Goal: Find contact information: Obtain details needed to contact an individual or organization

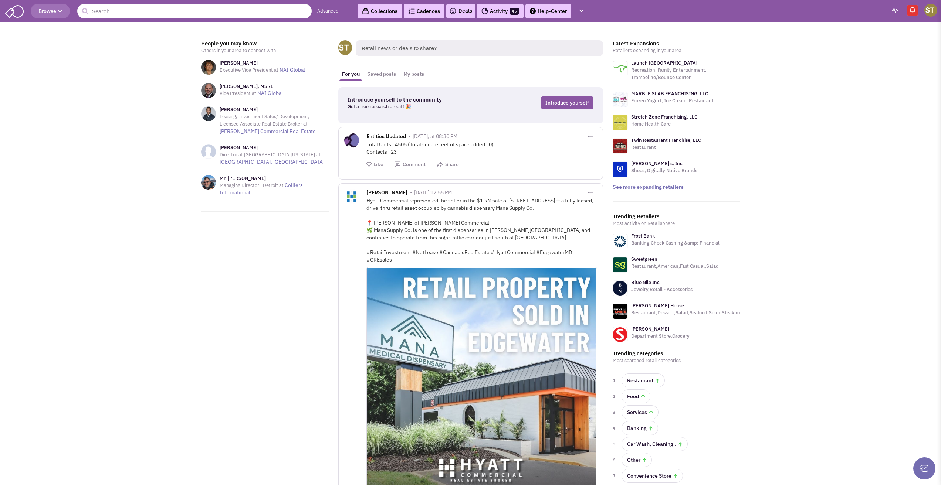
click at [192, 5] on header "Browse Advanced Collections Cadences 0 Deals Activity 45 Help-Center Tasks" at bounding box center [470, 11] width 941 height 22
click at [194, 9] on input "text" at bounding box center [194, 11] width 234 height 15
drag, startPoint x: 100, startPoint y: 10, endPoint x: 74, endPoint y: 11, distance: 26.2
click at [76, 13] on header "Browse 1 result is available, use up and down arrow keys to navigate. its sugar…" at bounding box center [470, 11] width 941 height 22
type input "sugar"
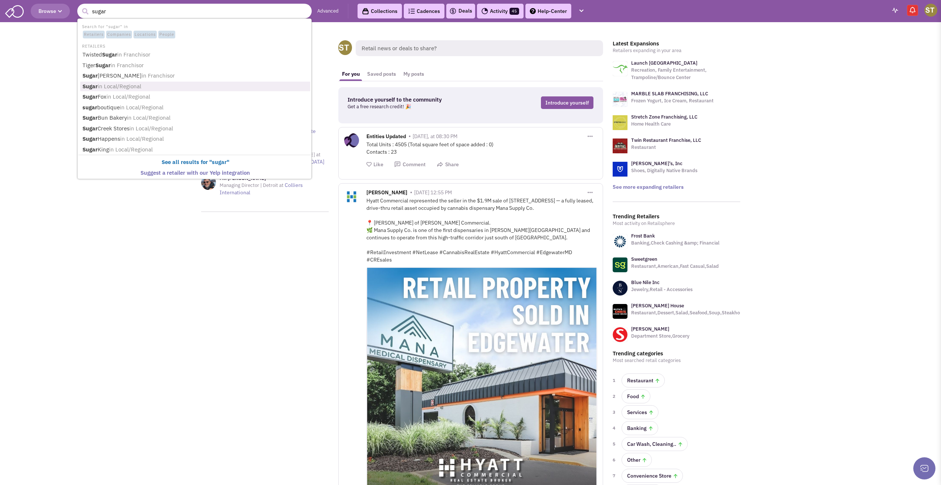
click at [85, 84] on b "Sugar" at bounding box center [89, 86] width 15 height 7
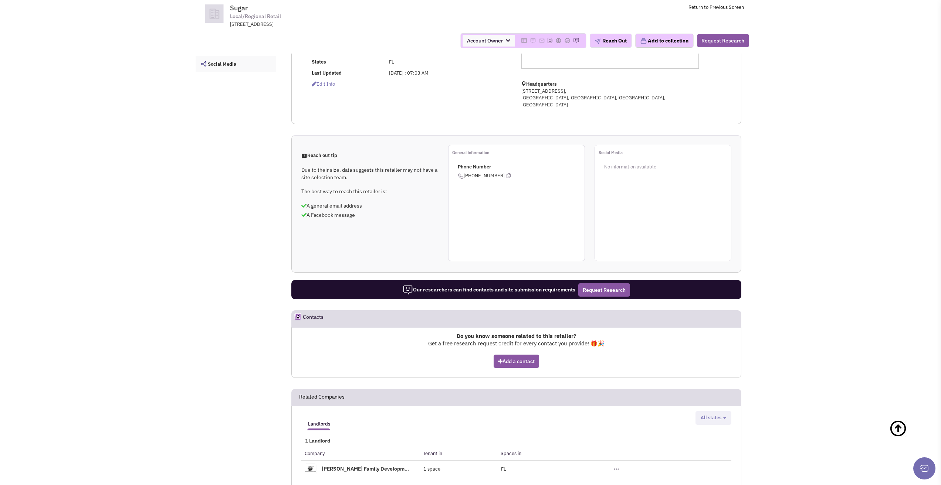
scroll to position [37, 0]
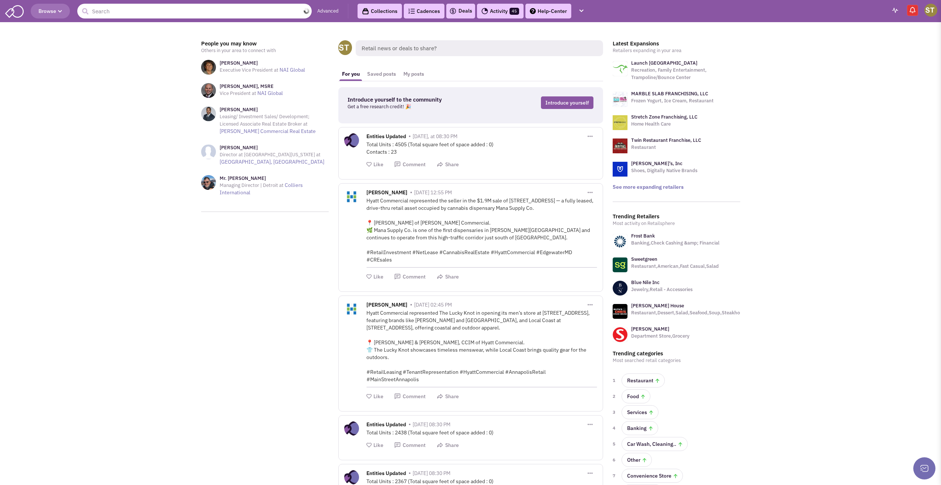
click at [125, 16] on input "text" at bounding box center [194, 11] width 234 height 15
type input "It's Sugar"
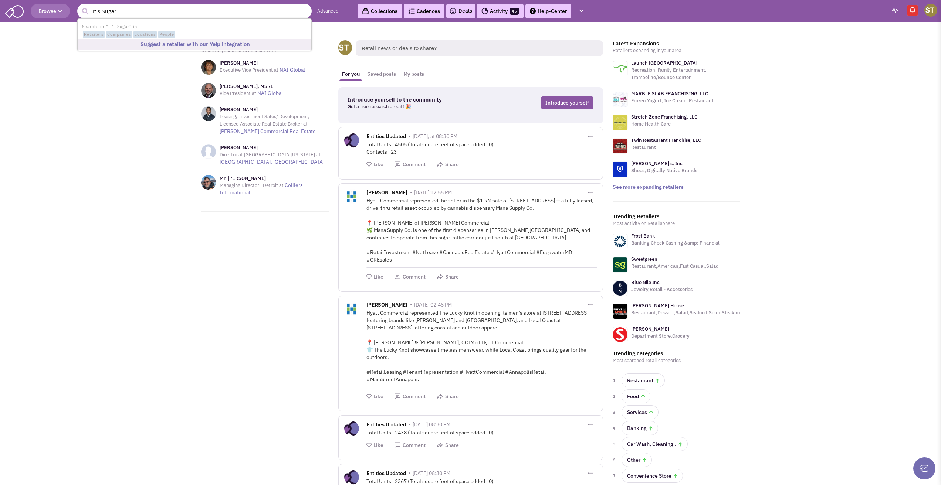
click at [146, 43] on b "Suggest a retailer with our Yelp integration" at bounding box center [194, 44] width 109 height 7
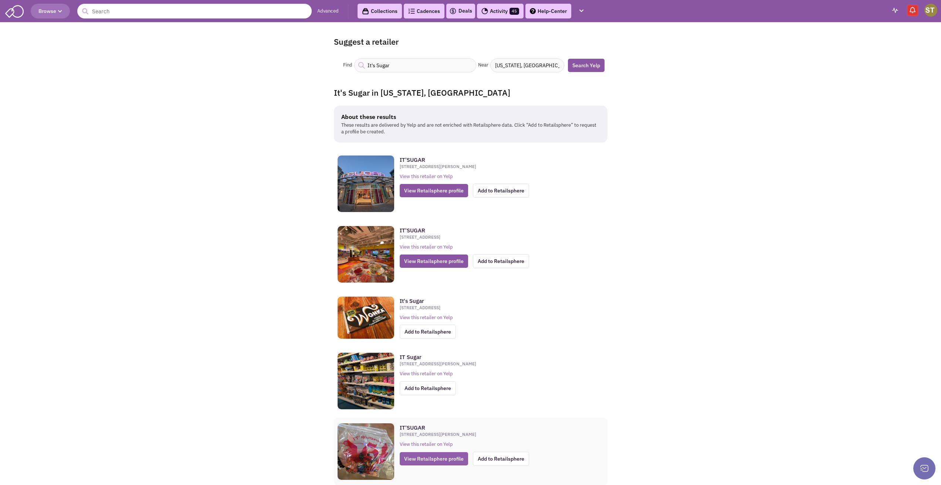
click at [424, 462] on span "View Retailsphere profile" at bounding box center [433, 458] width 68 height 13
click at [118, 3] on header "Browse Advanced Collections Cadences 0 Deals Activity 45 Help-Center Tasks" at bounding box center [470, 11] width 941 height 22
click at [118, 8] on input "text" at bounding box center [194, 11] width 234 height 15
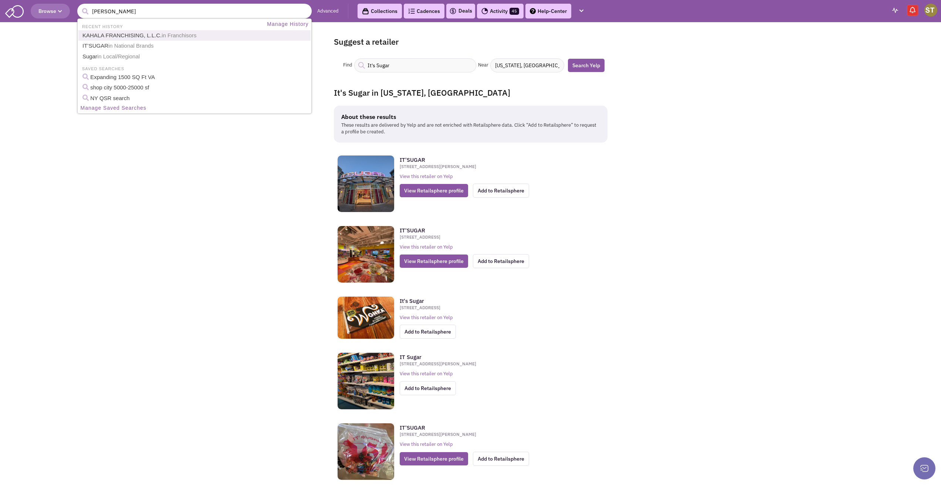
type input "haagan"
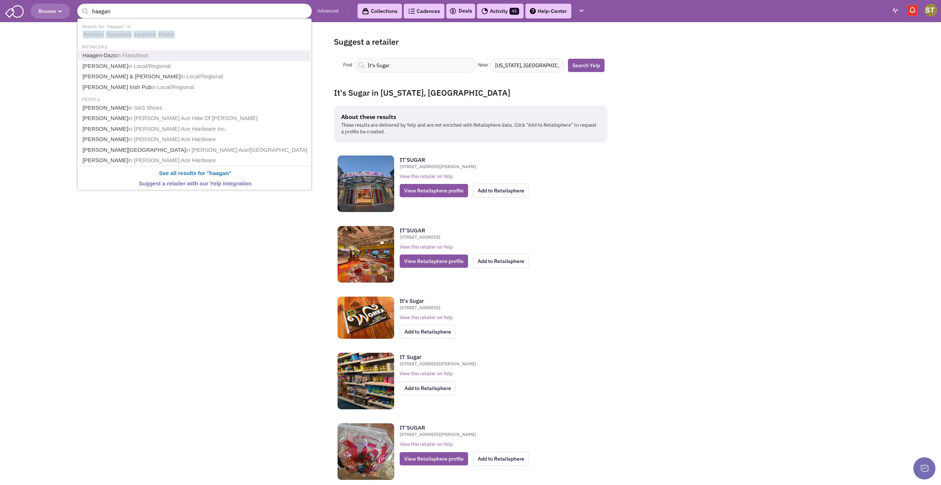
drag, startPoint x: 92, startPoint y: 55, endPoint x: 104, endPoint y: 89, distance: 36.7
click at [92, 55] on link "Haagen-Dazs in [GEOGRAPHIC_DATA]" at bounding box center [195, 56] width 230 height 10
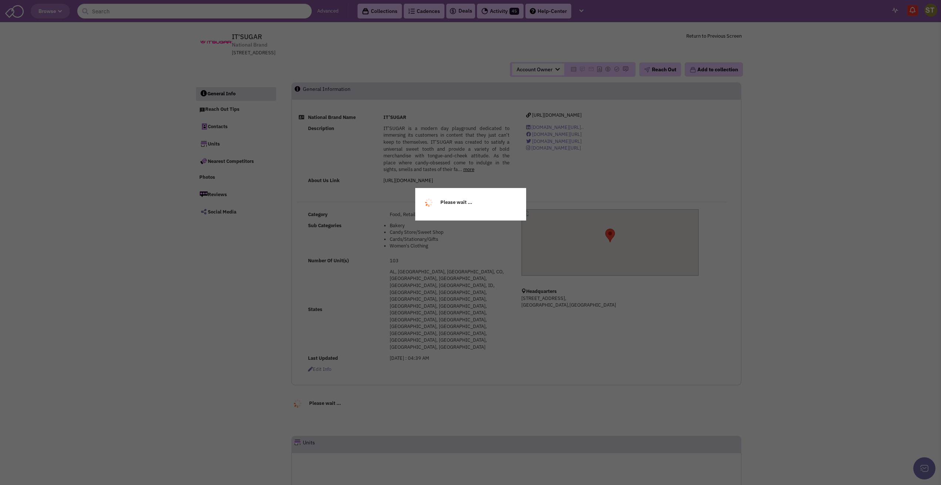
select select
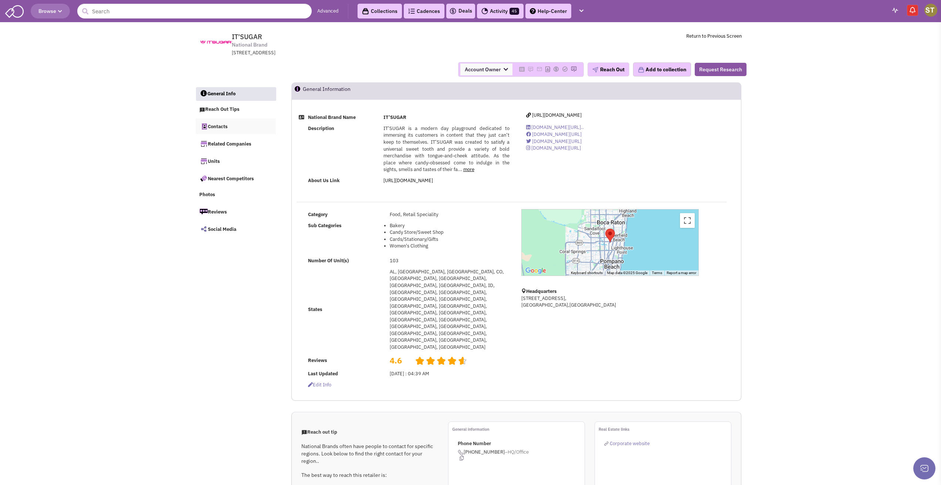
click at [214, 129] on link "Contacts" at bounding box center [235, 127] width 81 height 16
click at [106, 14] on input "text" at bounding box center [194, 11] width 234 height 15
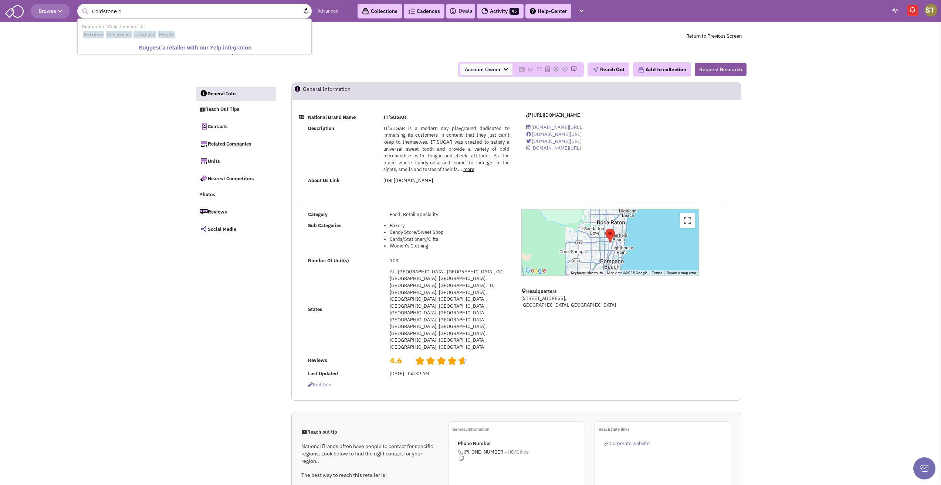
type input "Coldstone"
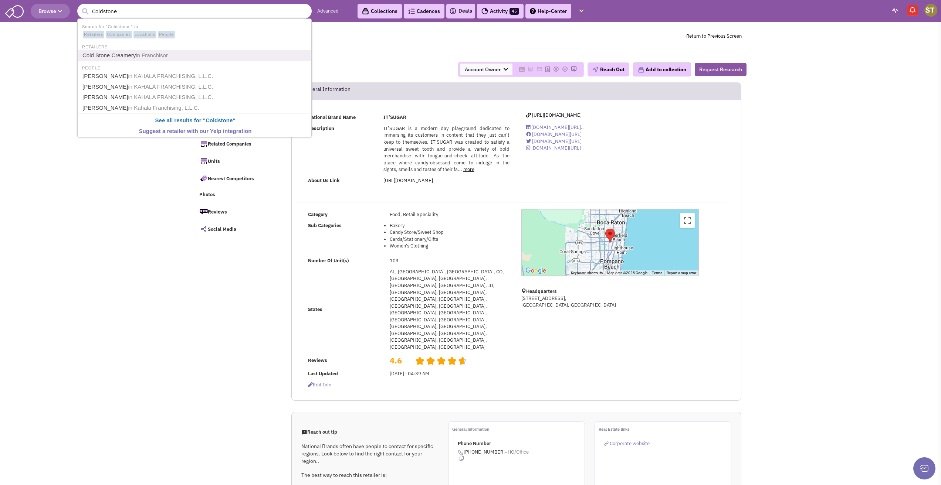
click at [85, 54] on link "Cold Stone Creamery in Franchisor" at bounding box center [195, 56] width 230 height 10
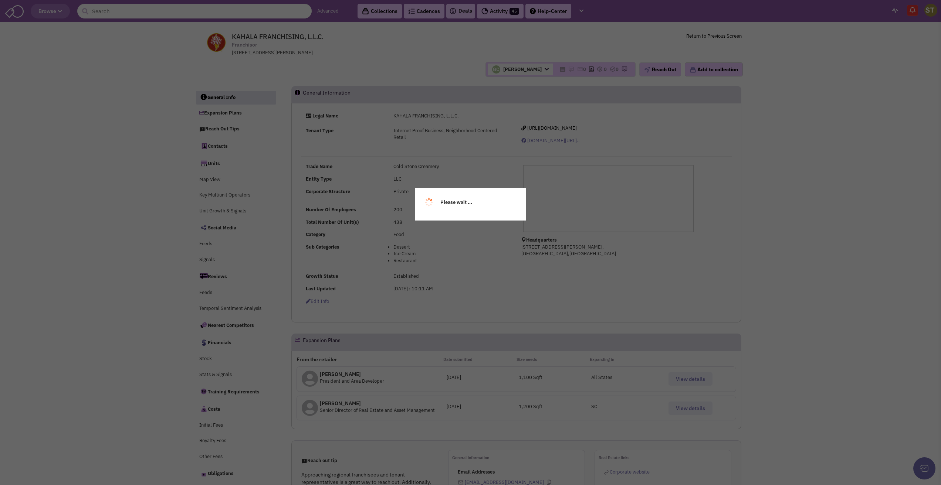
select select
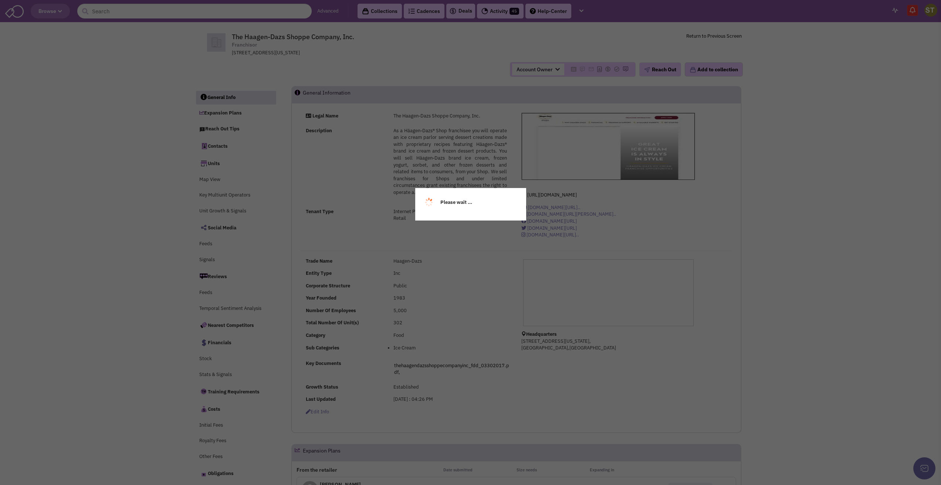
select select
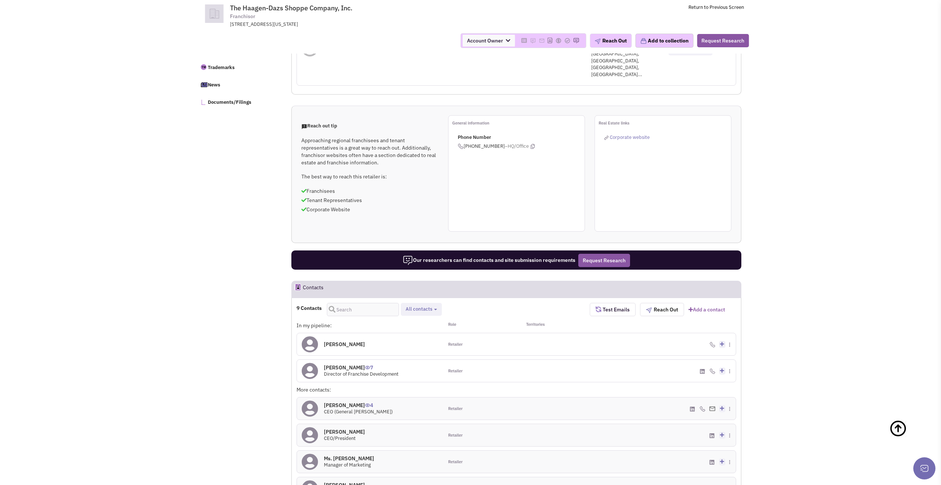
scroll to position [407, 0]
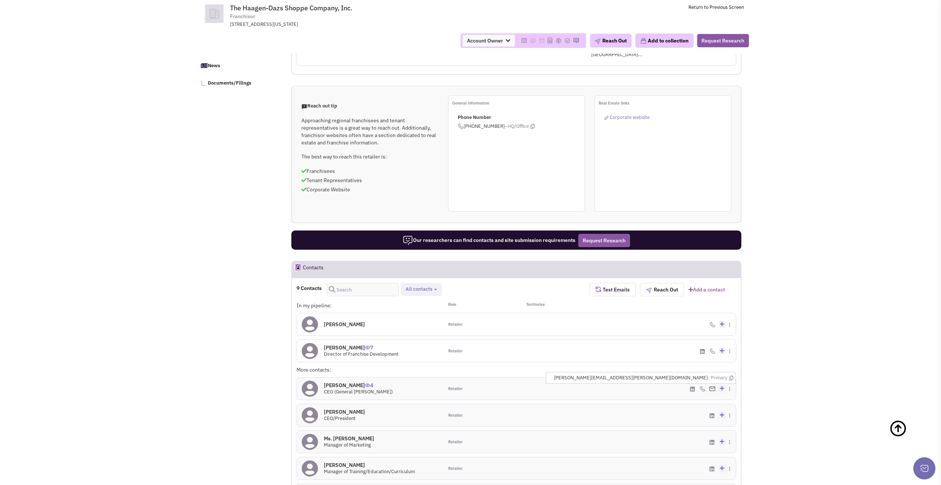
click at [710, 387] on img at bounding box center [712, 389] width 6 height 5
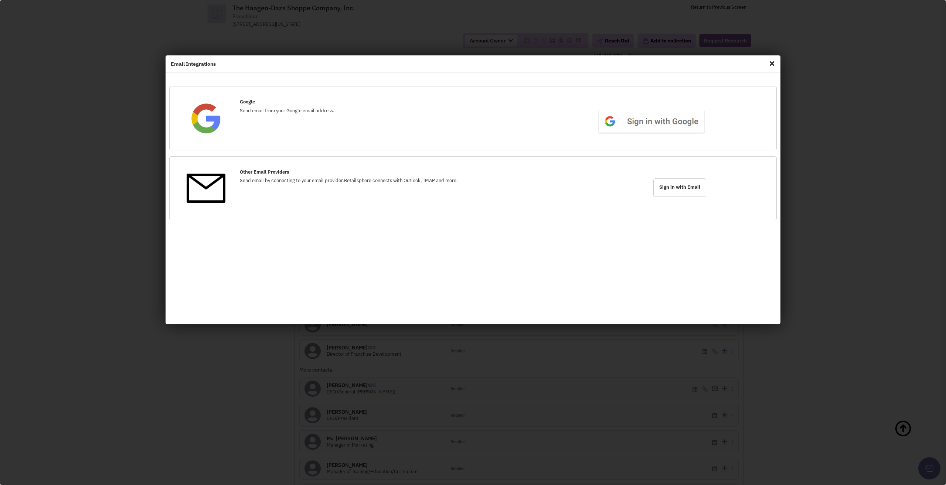
click at [771, 65] on span "Close" at bounding box center [772, 64] width 10 height 12
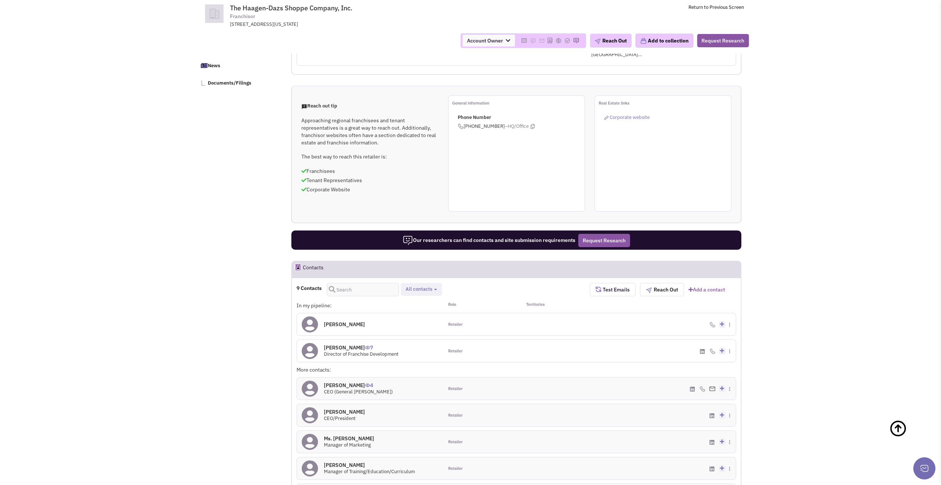
scroll to position [444, 0]
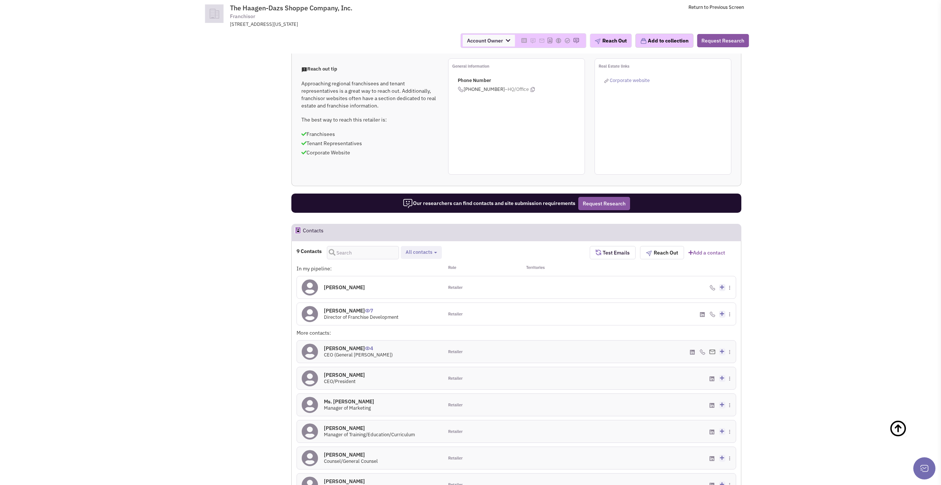
click at [429, 249] on span "All contacts" at bounding box center [418, 252] width 27 height 6
click at [422, 268] on label "Retailer contacts" at bounding box center [447, 272] width 87 height 9
click at [411, 270] on input "Retailer contacts" at bounding box center [411, 270] width 0 height 0
select select "1"
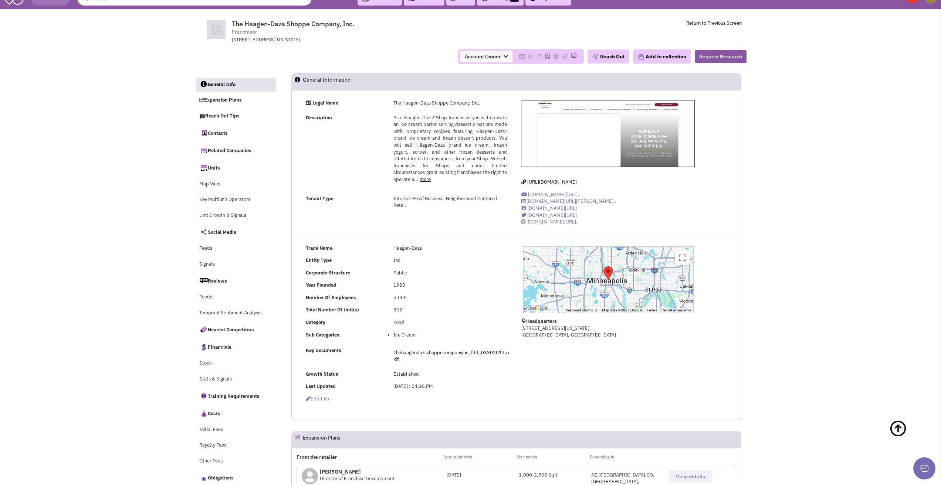
scroll to position [0, 0]
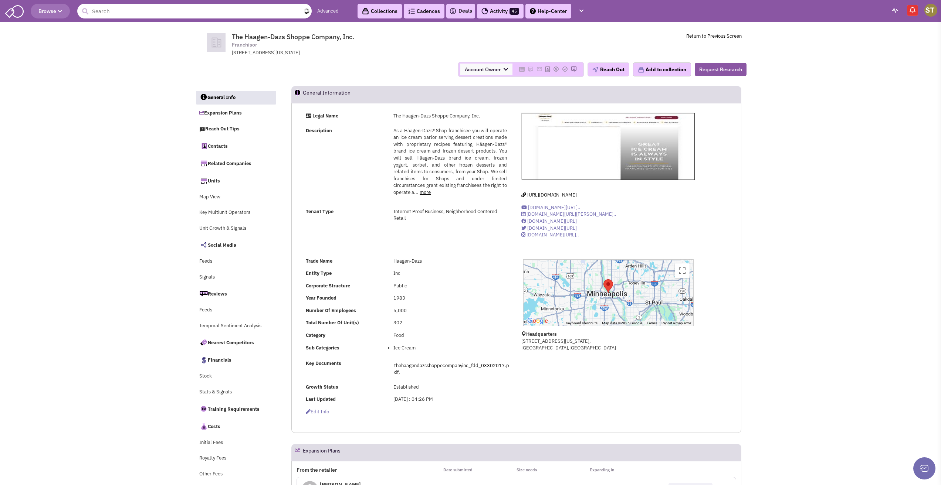
click at [179, 14] on input "text" at bounding box center [194, 11] width 234 height 15
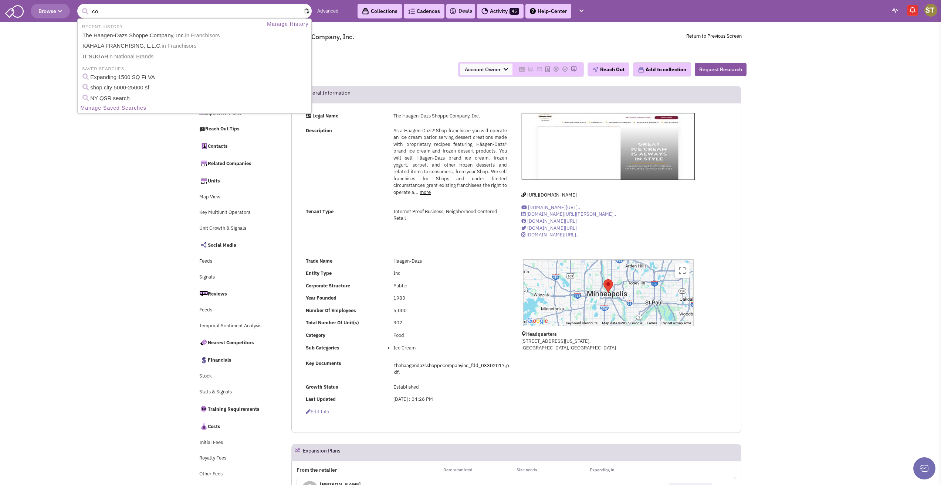
type input "c"
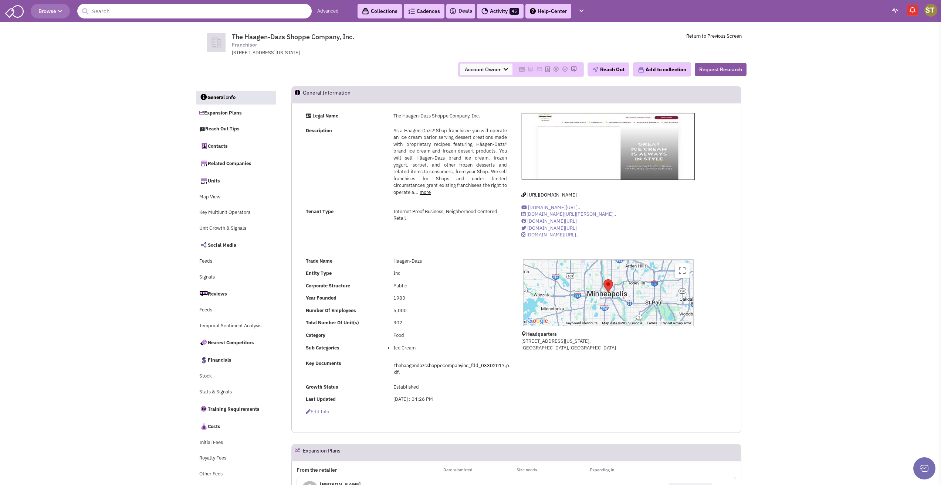
click at [114, 12] on input "text" at bounding box center [194, 11] width 234 height 15
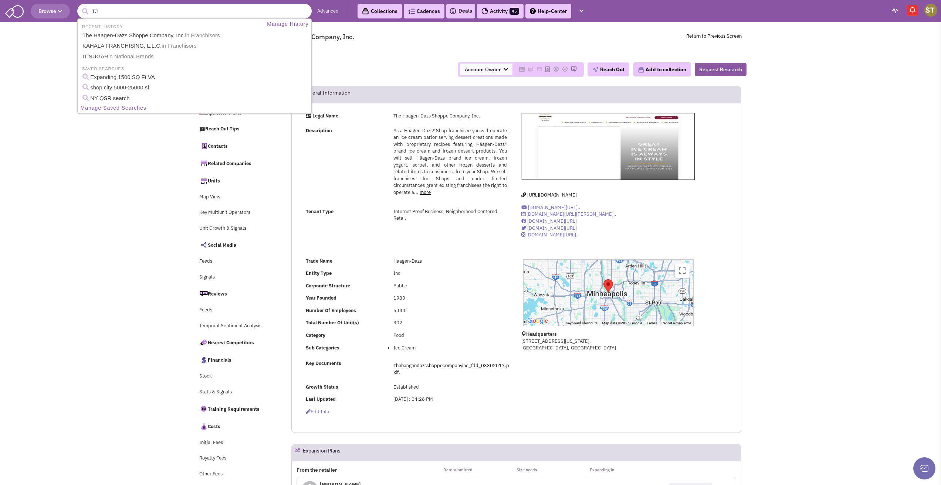
type input "TJX"
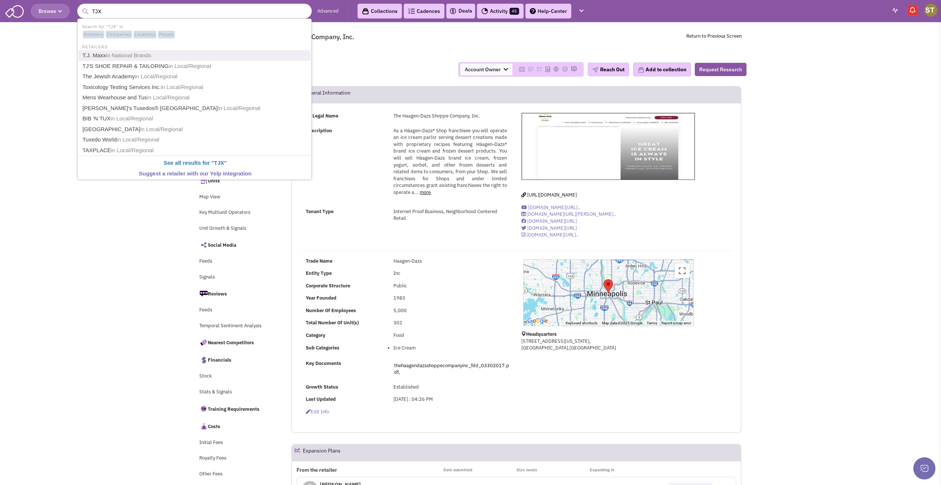
click at [96, 55] on link "T.J. Maxx in National Brands" at bounding box center [195, 56] width 230 height 10
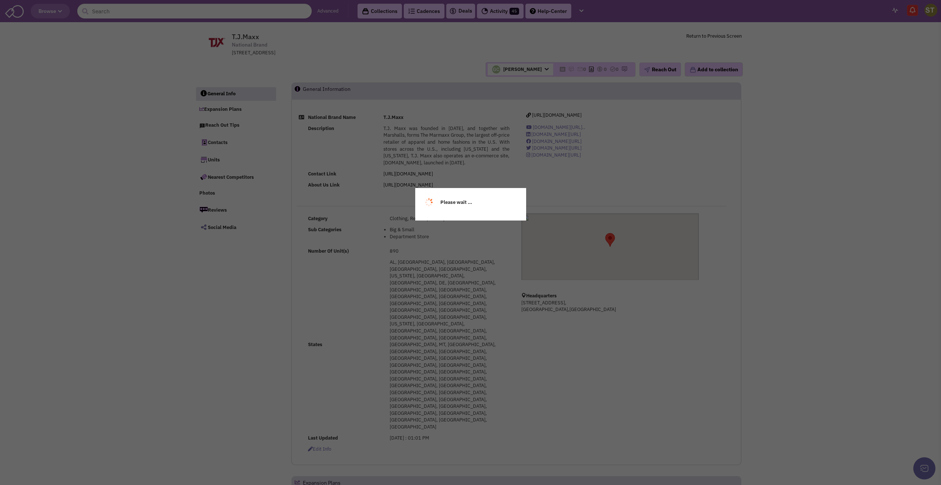
select select
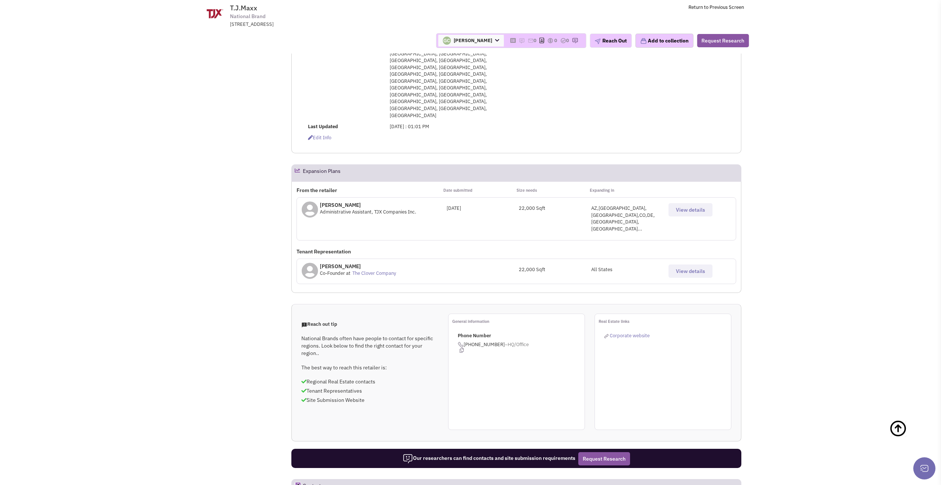
scroll to position [259, 0]
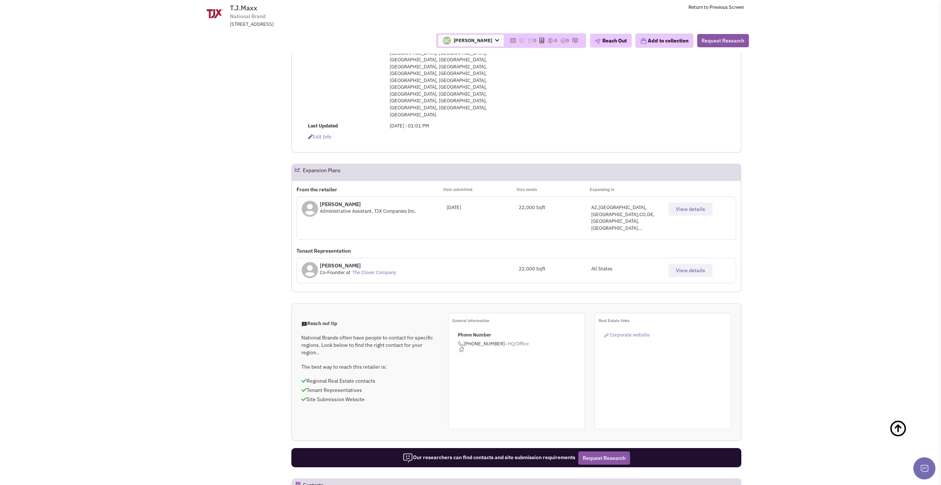
select select "1"
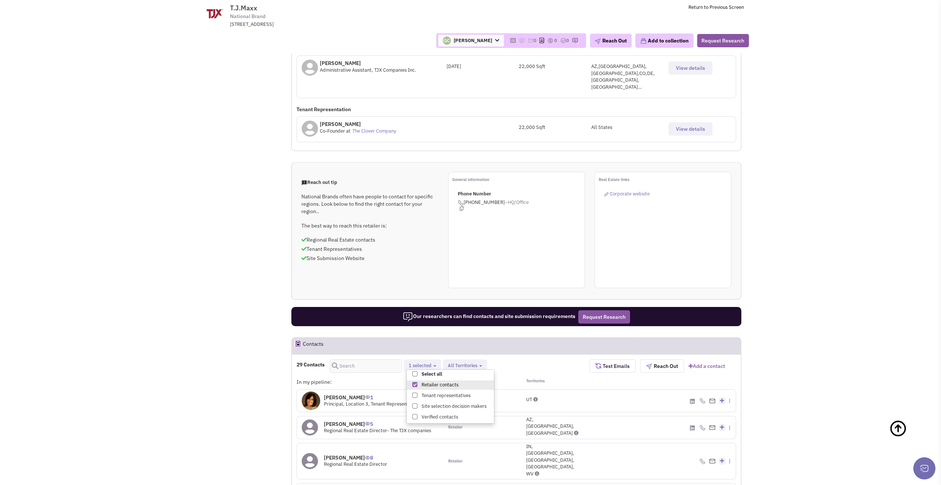
scroll to position [422, 0]
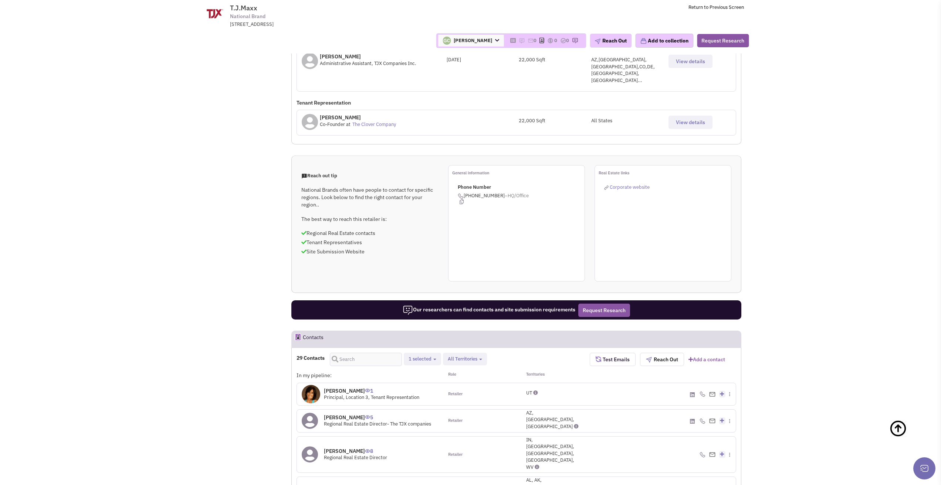
drag, startPoint x: 588, startPoint y: 339, endPoint x: 623, endPoint y: 374, distance: 49.9
drag, startPoint x: 646, startPoint y: 392, endPoint x: 632, endPoint y: 375, distance: 22.0
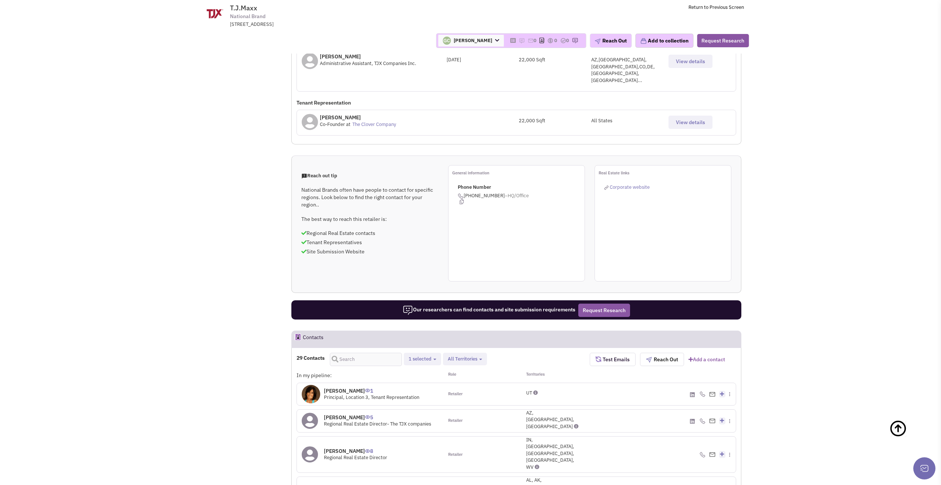
drag, startPoint x: 590, startPoint y: 298, endPoint x: 587, endPoint y: 278, distance: 20.2
click at [588, 437] on div "Tom Miller 8 Regional Real Estate Director Retailer IN, KY, MI, OH, WV Create a…" at bounding box center [516, 455] width 448 height 36
drag, startPoint x: 617, startPoint y: 324, endPoint x: 628, endPoint y: 334, distance: 14.9
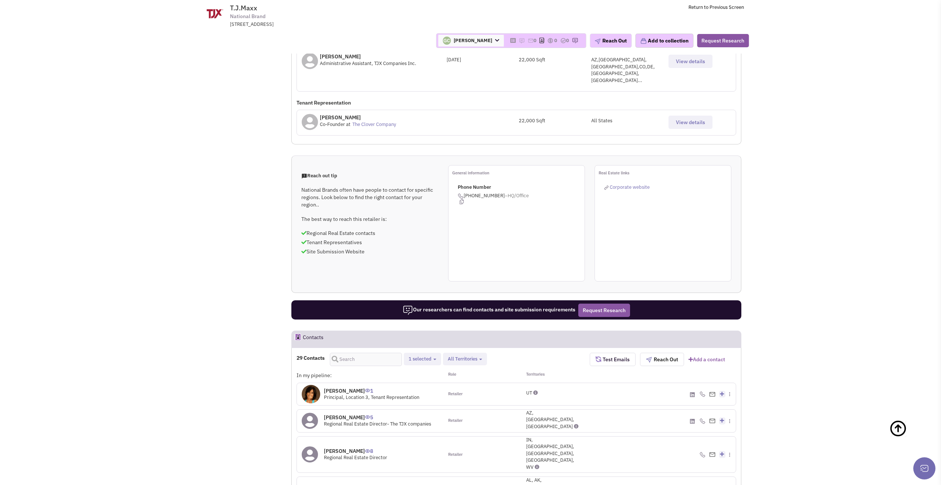
drag, startPoint x: 664, startPoint y: 356, endPoint x: 669, endPoint y: 360, distance: 6.1
drag, startPoint x: 676, startPoint y: 364, endPoint x: 719, endPoint y: 365, distance: 42.5
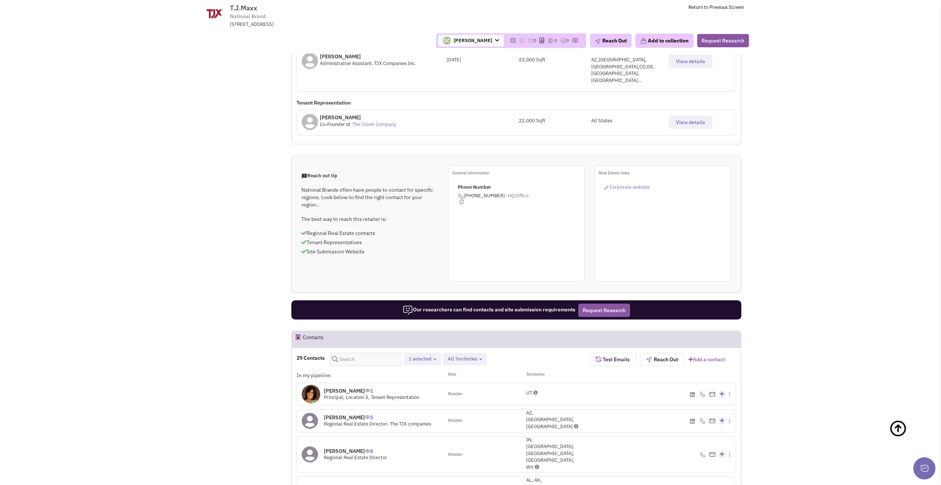
drag, startPoint x: 653, startPoint y: 352, endPoint x: 659, endPoint y: 354, distance: 5.6
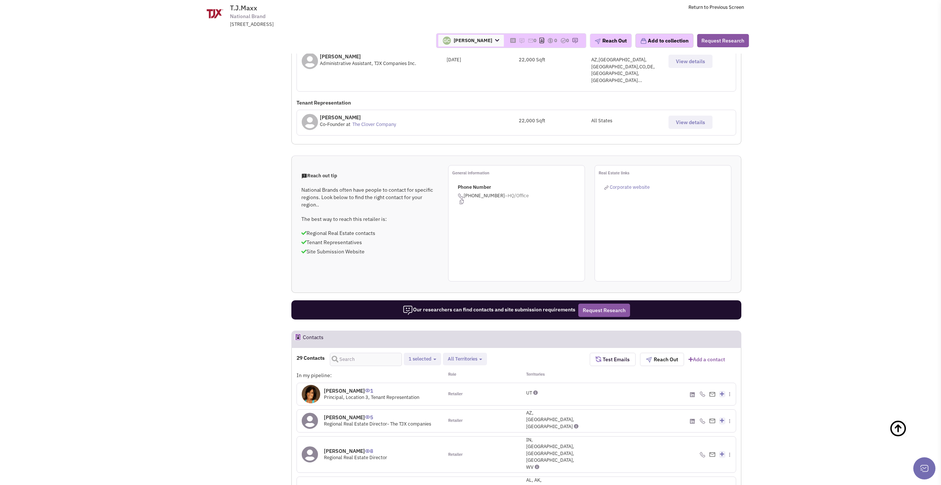
drag, startPoint x: 730, startPoint y: 359, endPoint x: 665, endPoint y: 331, distance: 71.0
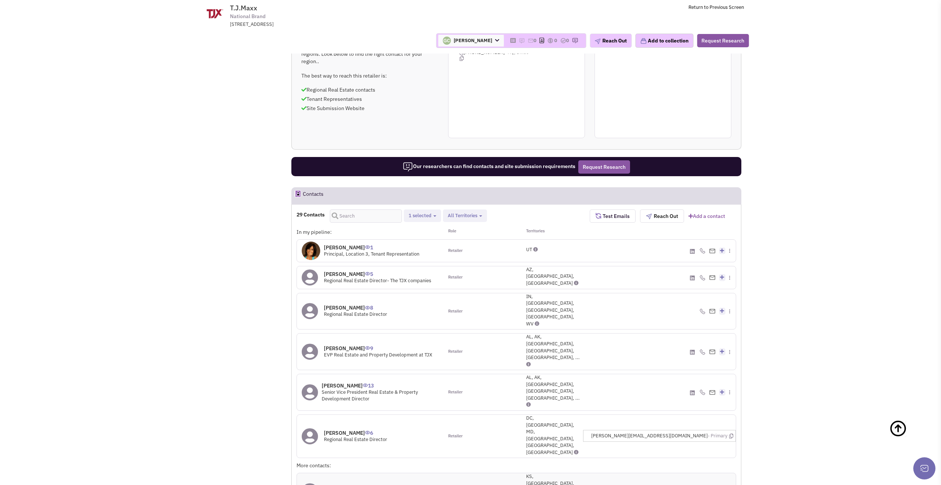
scroll to position [570, 0]
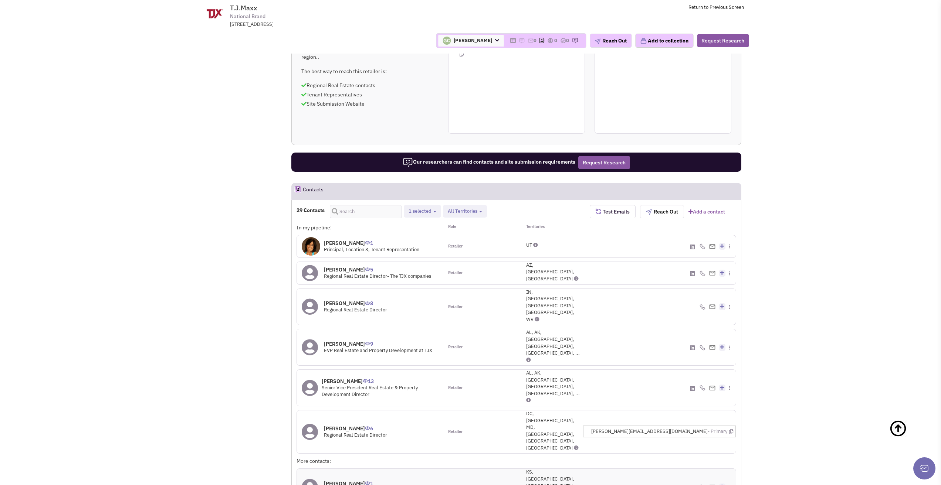
click at [601, 411] on div "(508) 816-6441 - Cell" at bounding box center [662, 432] width 146 height 43
click at [599, 411] on div "(508) 816-6441 - Cell" at bounding box center [662, 432] width 146 height 43
click at [340, 469] on div "Tami DeFrank 1 Regional Director of Real Estate" at bounding box center [370, 487] width 146 height 36
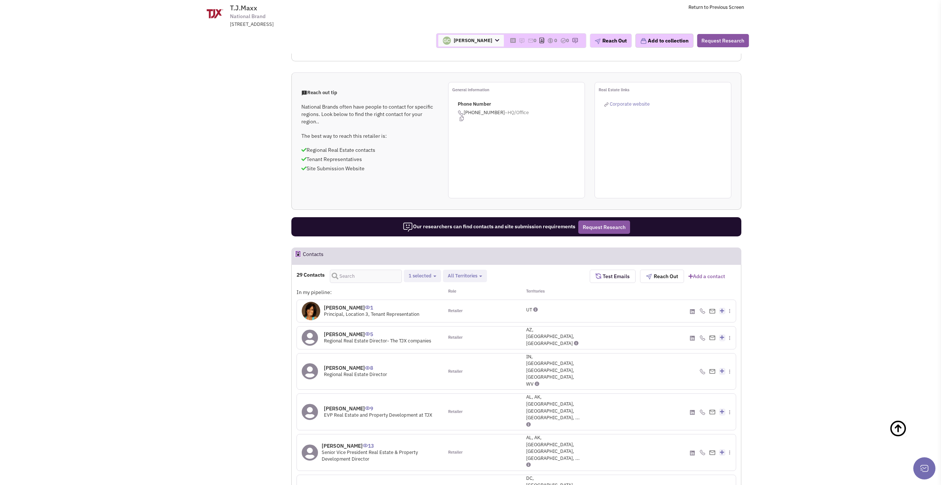
scroll to position [459, 0]
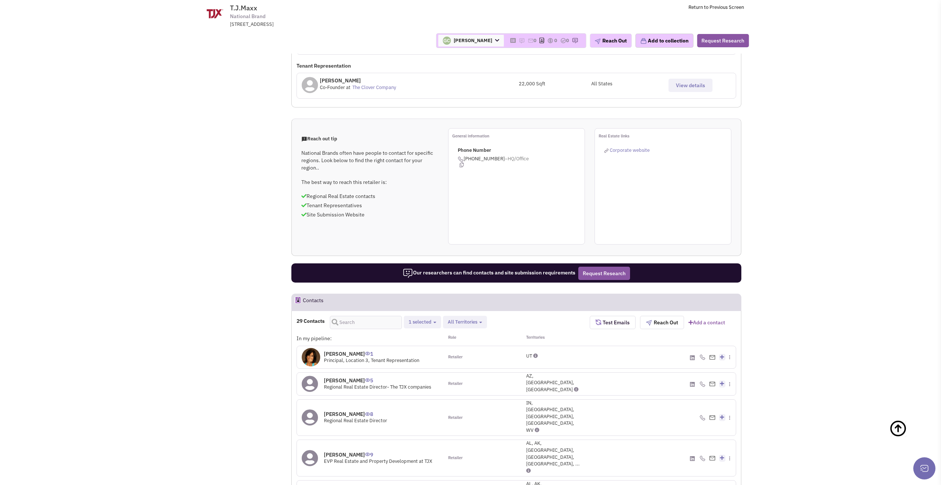
click at [436, 319] on button "1 selected" at bounding box center [422, 323] width 32 height 8
click at [436, 322] on b "button" at bounding box center [434, 322] width 3 height 1
click at [436, 319] on button "1 selected" at bounding box center [422, 323] width 32 height 8
click at [436, 322] on b "button" at bounding box center [434, 322] width 3 height 1
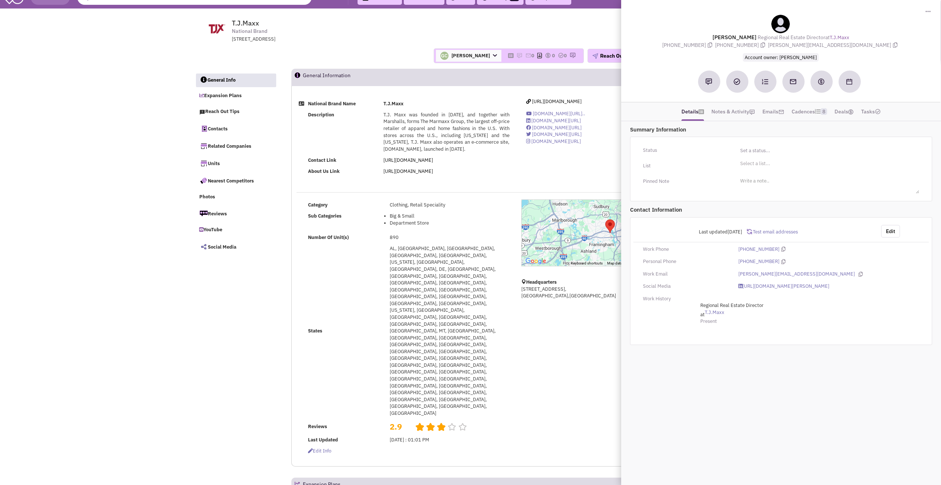
scroll to position [0, 0]
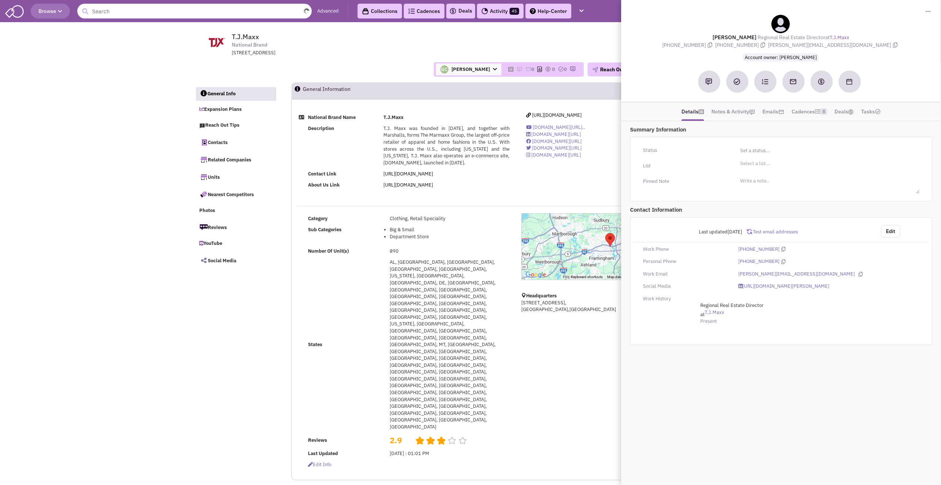
click at [173, 15] on input "text" at bounding box center [194, 11] width 234 height 15
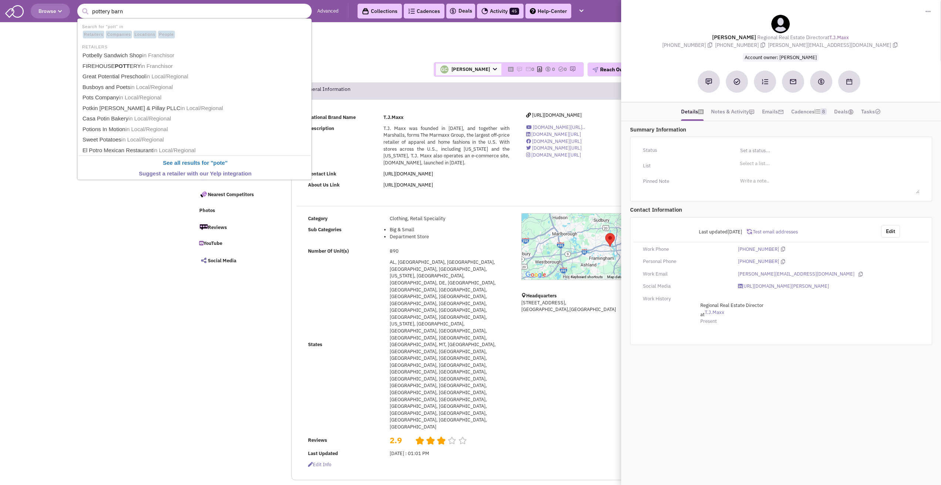
type input "pottery barn"
click at [79, 6] on button "submit" at bounding box center [84, 11] width 11 height 11
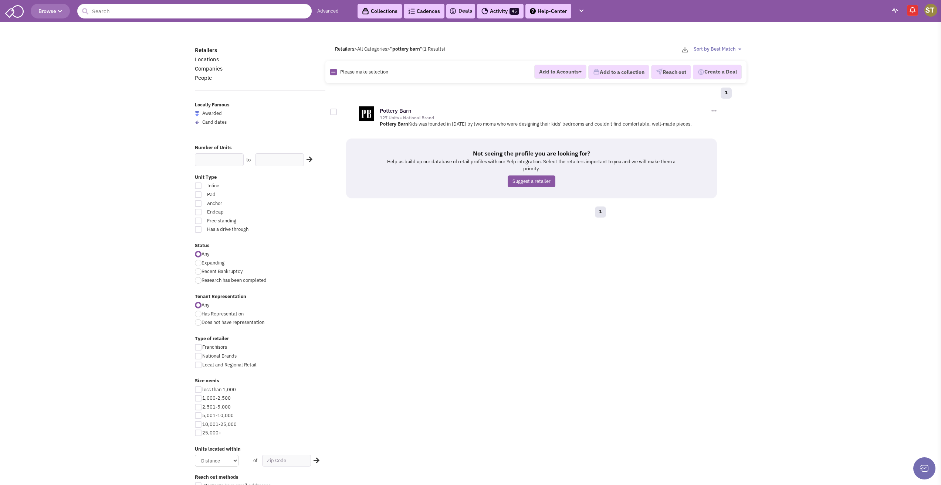
click at [406, 115] on div "127 Units • National Brand" at bounding box center [545, 118] width 330 height 6
click at [405, 112] on link "Pottery Barn" at bounding box center [396, 110] width 32 height 7
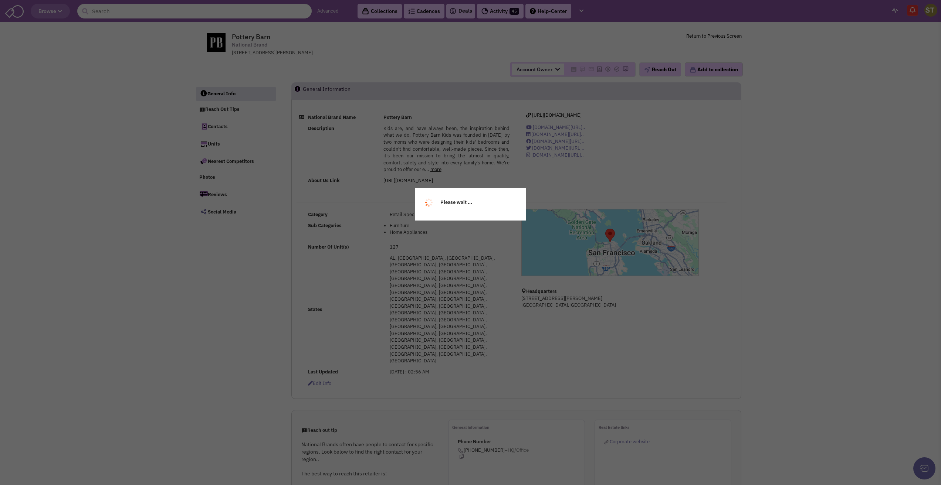
select select
